Goal: Obtain resource: Download file/media

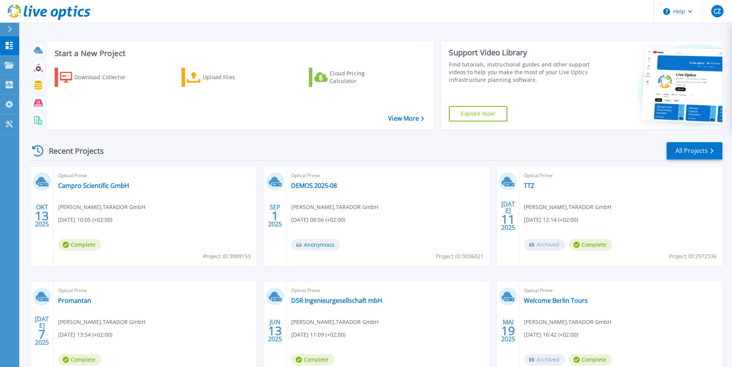
click at [136, 186] on div "Optical Prime Campro Scientific GmbH [PERSON_NAME] , TARADOR GmbH [DATE] 10:05 …" at bounding box center [154, 217] width 203 height 100
click at [119, 186] on link "Campro Scientific GmbH" at bounding box center [93, 186] width 71 height 8
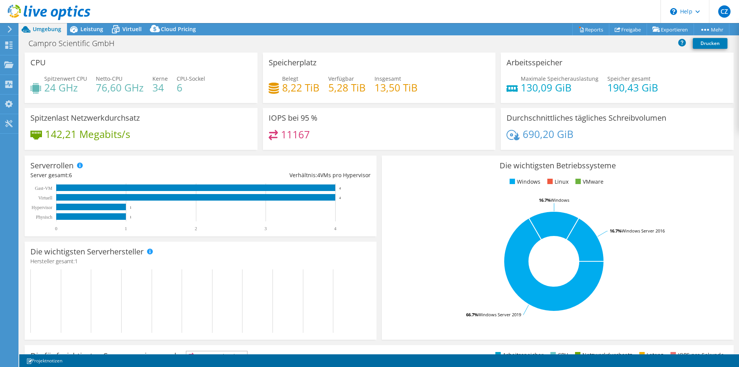
select select "USD"
click at [587, 28] on link "Reports" at bounding box center [590, 29] width 37 height 12
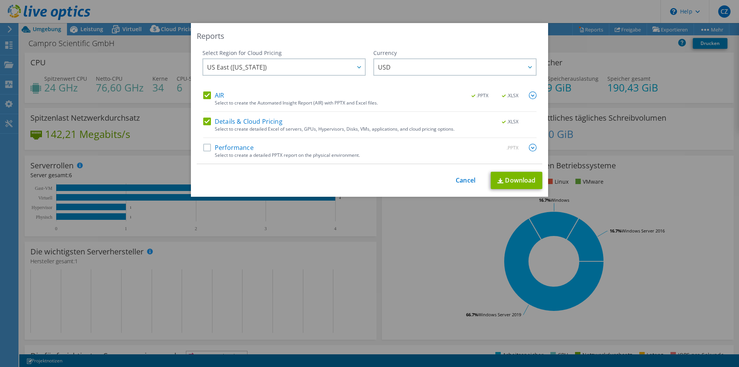
click at [204, 120] on label "Details & Cloud Pricing" at bounding box center [242, 122] width 79 height 8
click at [0, 0] on input "Details & Cloud Pricing" at bounding box center [0, 0] width 0 height 0
click at [205, 96] on label "AIR" at bounding box center [213, 96] width 21 height 8
click at [0, 0] on input "AIR" at bounding box center [0, 0] width 0 height 0
click at [204, 146] on label "Performance" at bounding box center [228, 148] width 50 height 8
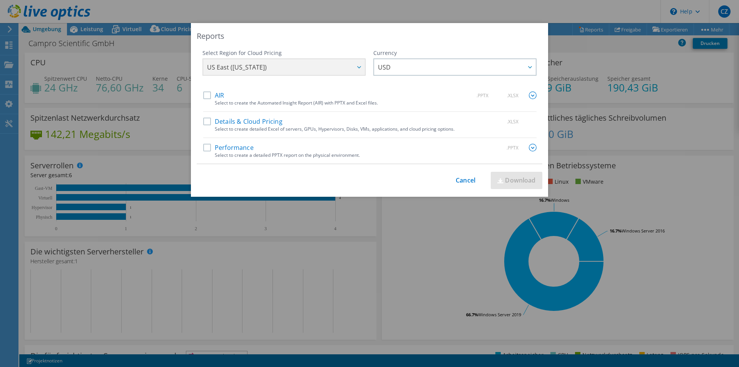
click at [0, 0] on input "Performance" at bounding box center [0, 0] width 0 height 0
click at [529, 147] on img at bounding box center [533, 148] width 8 height 8
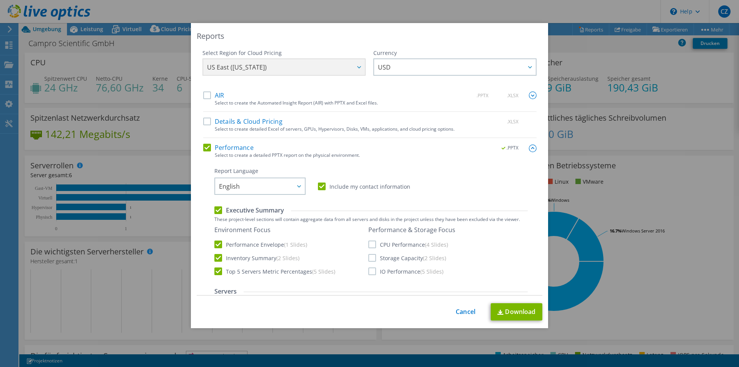
scroll to position [118, 0]
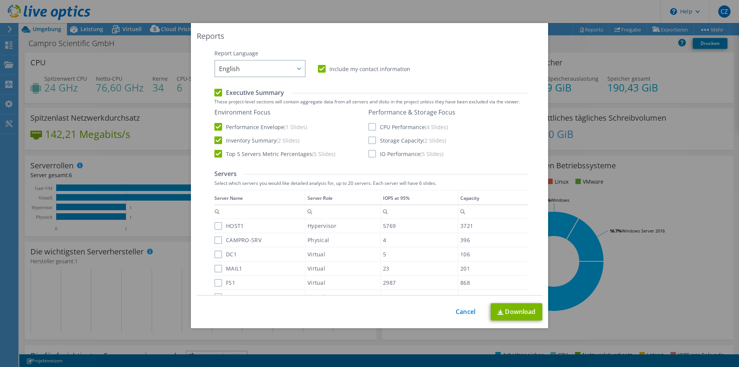
click at [214, 226] on div "Data grid" at bounding box center [214, 244] width 1 height 108
click at [214, 238] on label "CAMPRO-SRV" at bounding box center [237, 241] width 47 height 8
click at [0, 0] on input "CAMPRO-SRV" at bounding box center [0, 0] width 0 height 0
click at [215, 224] on label "HOST1" at bounding box center [228, 226] width 29 height 8
click at [0, 0] on input "HOST1" at bounding box center [0, 0] width 0 height 0
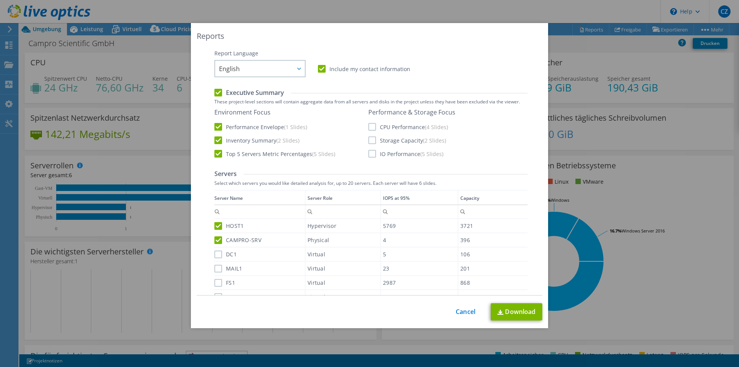
click at [215, 253] on label "DC1" at bounding box center [225, 255] width 22 height 8
click at [0, 0] on input "DC1" at bounding box center [0, 0] width 0 height 0
click at [214, 265] on div "MAIL1" at bounding box center [259, 268] width 90 height 13
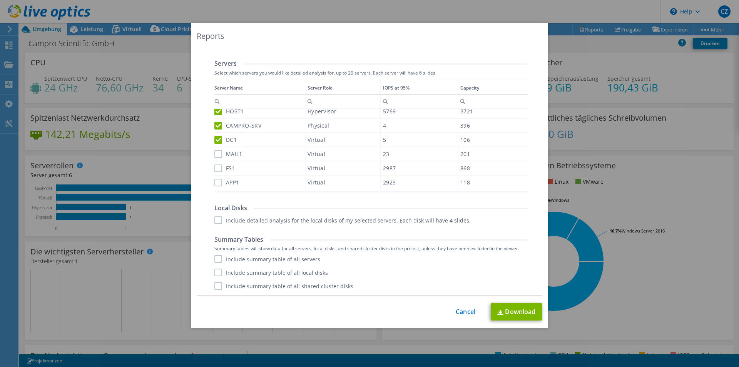
scroll to position [228, 0]
click at [216, 157] on label "MAIL1" at bounding box center [228, 154] width 28 height 8
click at [0, 0] on input "MAIL1" at bounding box center [0, 0] width 0 height 0
click at [216, 168] on label "FS1" at bounding box center [224, 168] width 21 height 8
click at [0, 0] on input "FS1" at bounding box center [0, 0] width 0 height 0
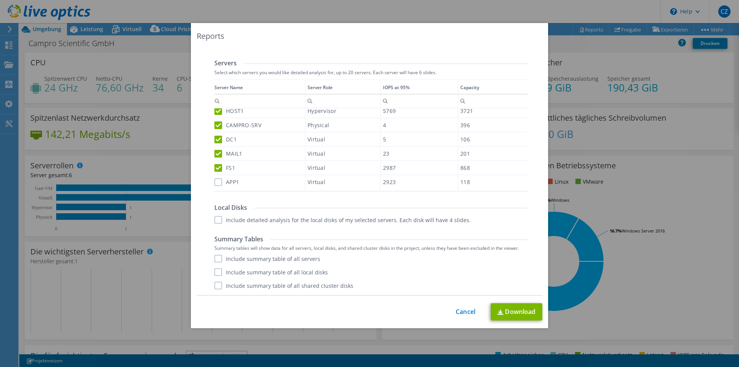
click at [216, 181] on label "APP1" at bounding box center [226, 182] width 25 height 8
click at [0, 0] on input "APP1" at bounding box center [0, 0] width 0 height 0
click at [214, 219] on label "Include detailed analysis for the local disks of my selected servers. Each disk…" at bounding box center [342, 220] width 256 height 8
click at [0, 0] on input "Include detailed analysis for the local disks of my selected servers. Each disk…" at bounding box center [0, 0] width 0 height 0
click at [214, 257] on label "Include summary table of all servers" at bounding box center [267, 259] width 106 height 8
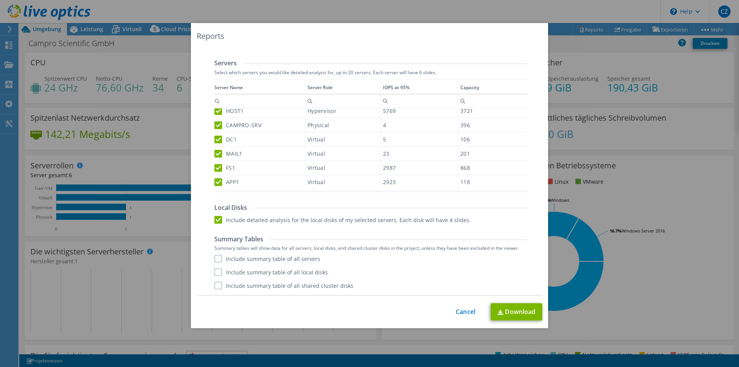
click at [0, 0] on input "Include summary table of all servers" at bounding box center [0, 0] width 0 height 0
click at [215, 272] on label "Include summary table of all local disks" at bounding box center [270, 272] width 113 height 8
click at [0, 0] on input "Include summary table of all local disks" at bounding box center [0, 0] width 0 height 0
click at [215, 287] on label "Include summary table of all shared cluster disks" at bounding box center [283, 286] width 139 height 8
click at [0, 0] on input "Include summary table of all shared cluster disks" at bounding box center [0, 0] width 0 height 0
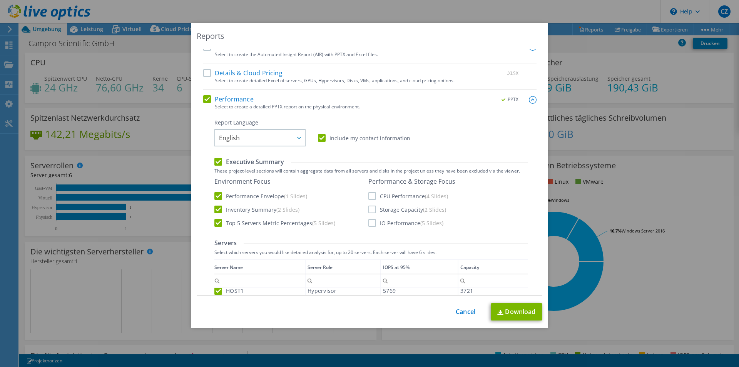
scroll to position [0, 0]
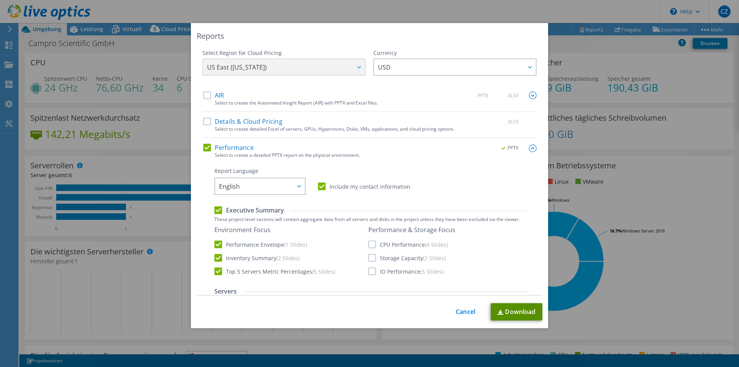
click at [521, 308] on link "Download" at bounding box center [516, 311] width 52 height 17
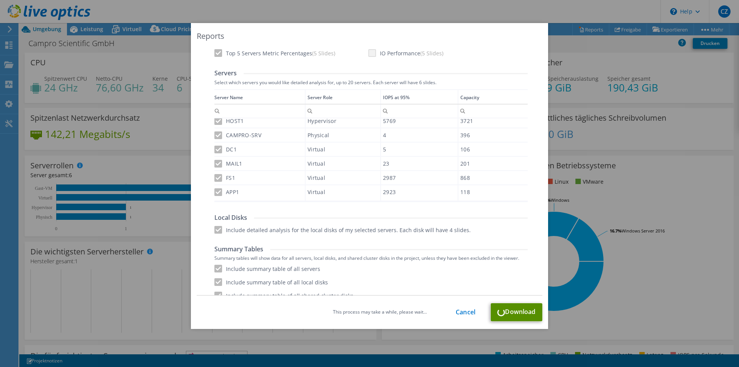
scroll to position [228, 0]
